Goal: Information Seeking & Learning: Understand process/instructions

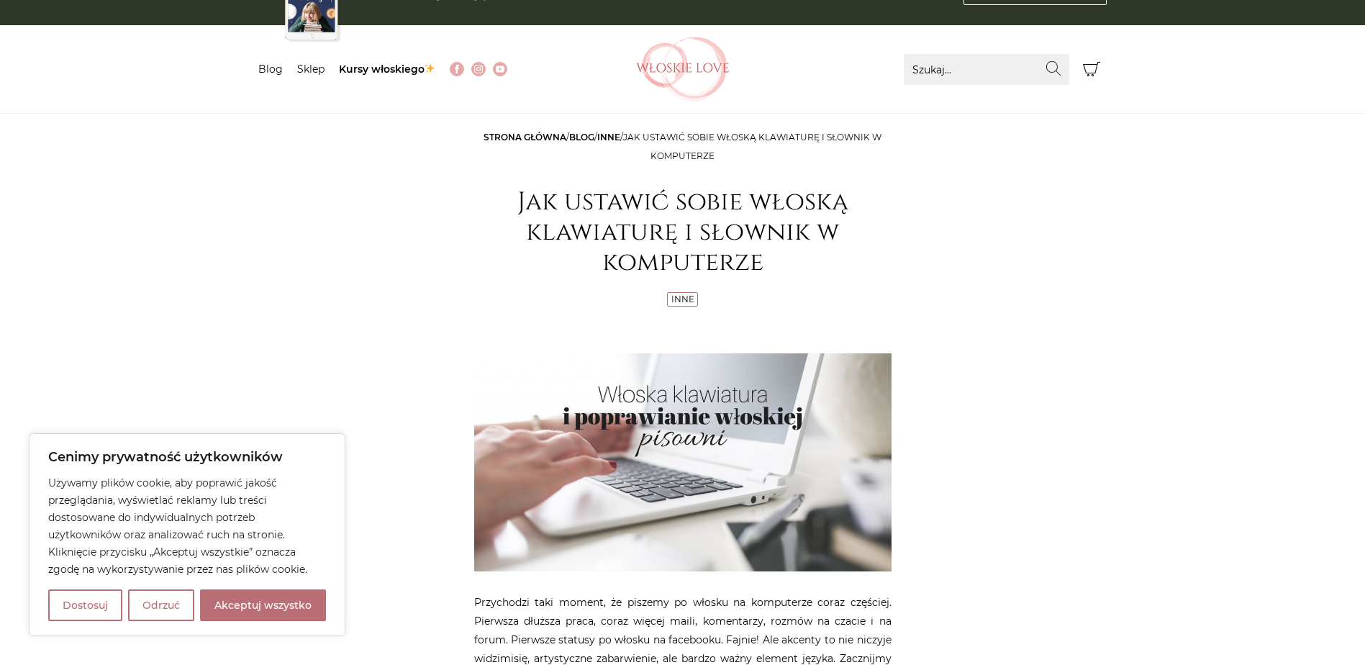
scroll to position [360, 0]
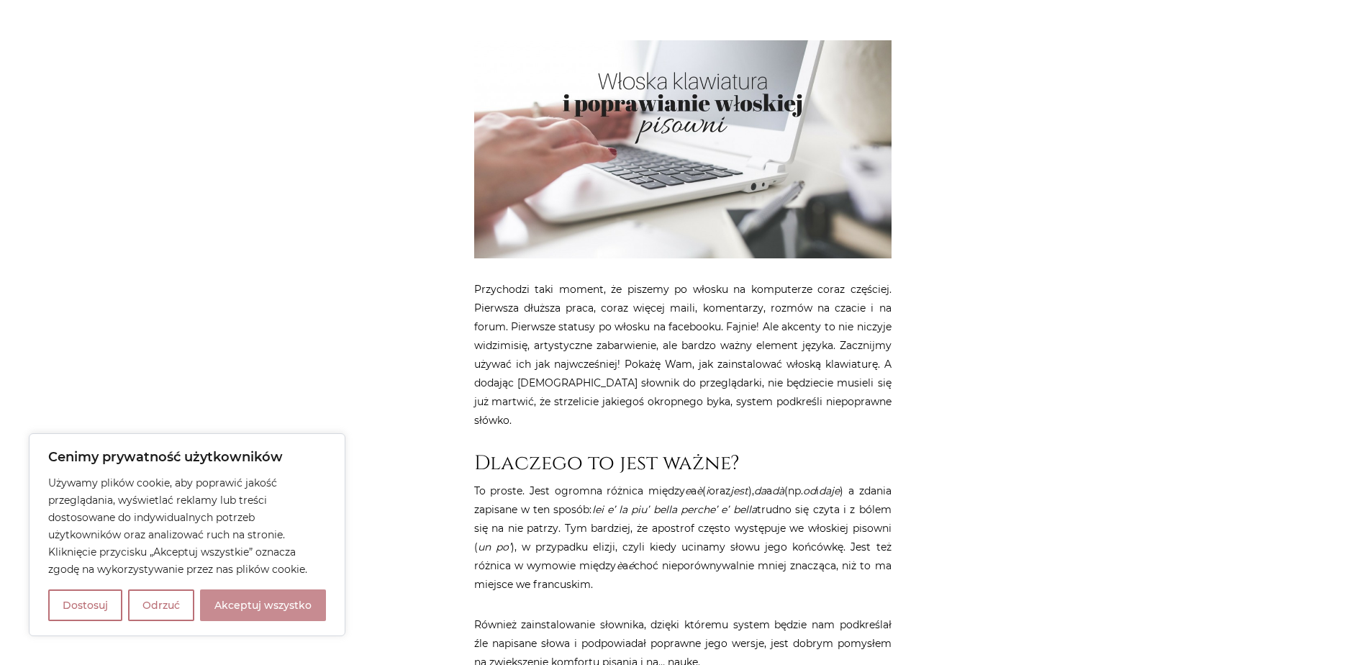
click at [236, 604] on button "Akceptuj wszystko" at bounding box center [263, 605] width 126 height 32
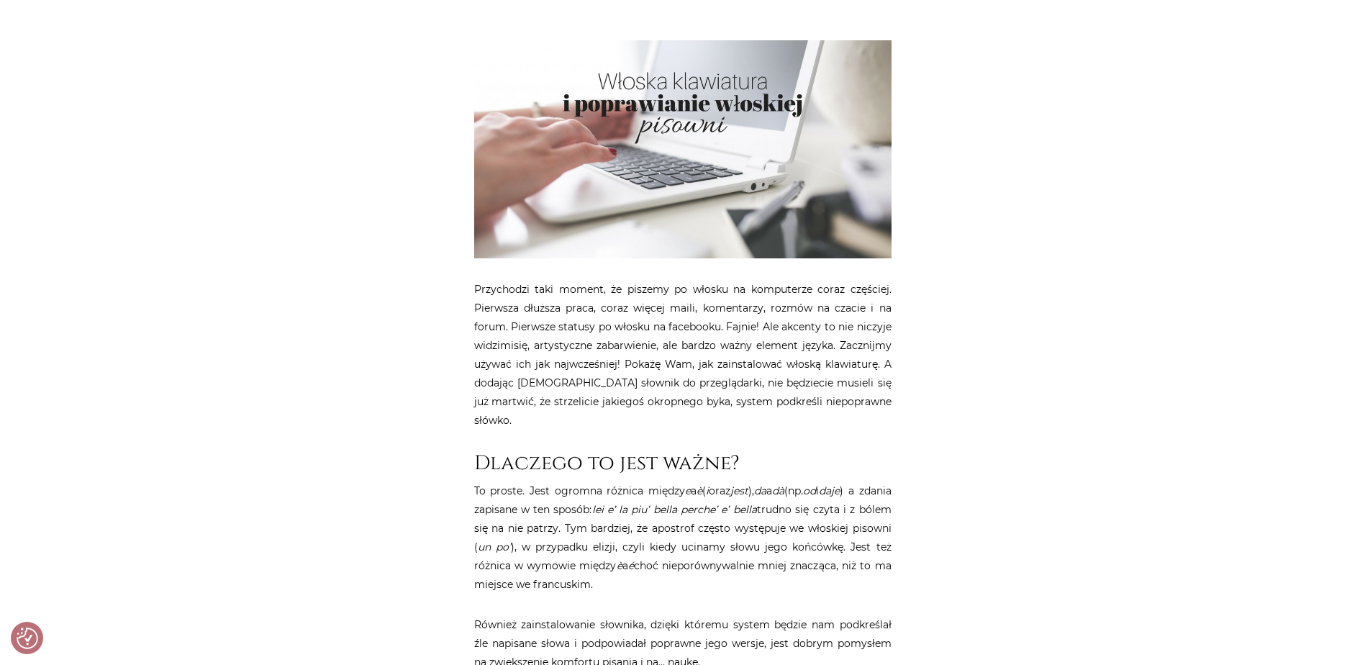
checkbox input "true"
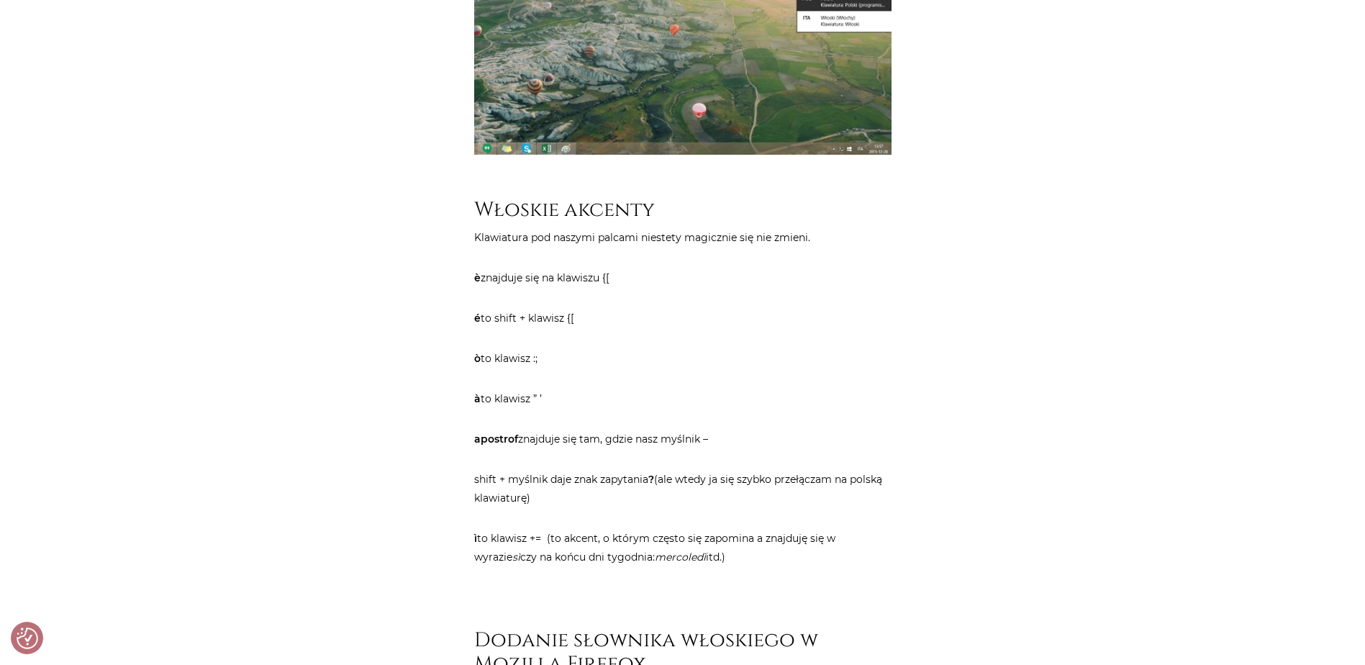
scroll to position [1583, 0]
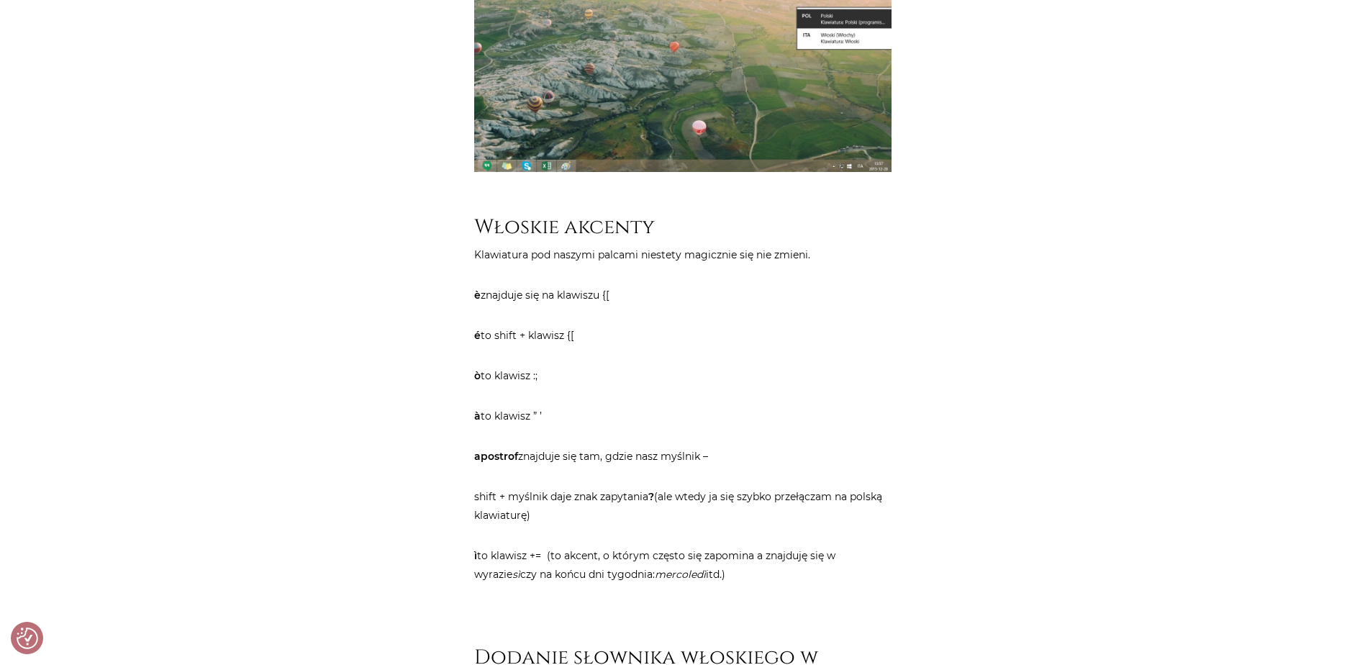
scroll to position [1583, 0]
